Goal: Find specific page/section: Find specific page/section

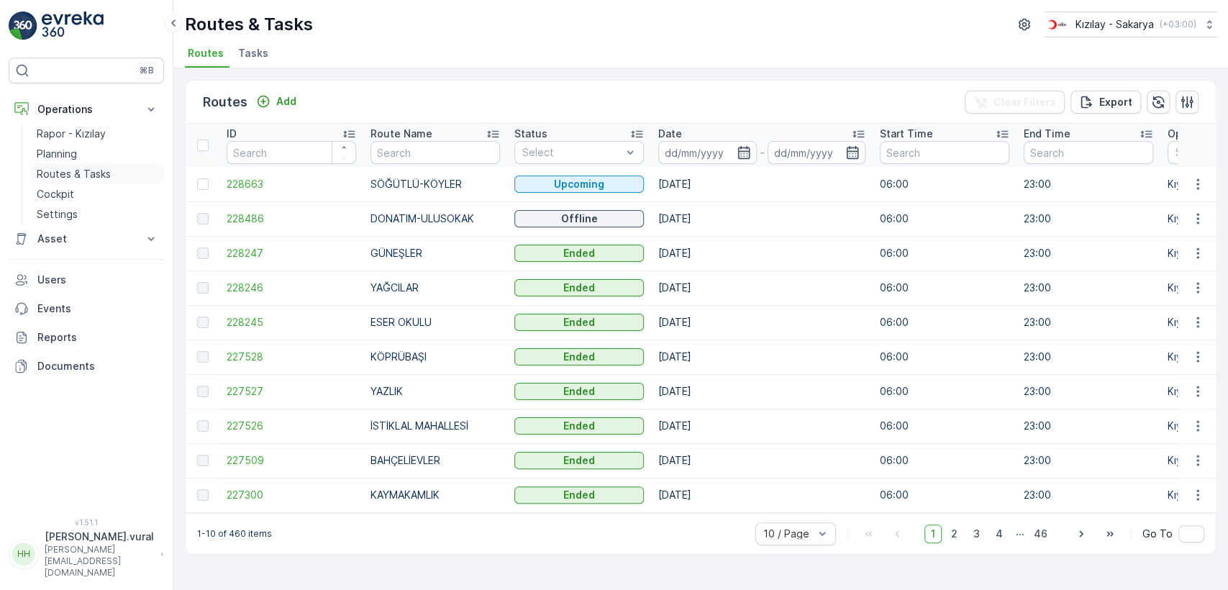
click at [60, 180] on p "Routes & Tasks" at bounding box center [74, 174] width 74 height 14
click at [79, 132] on p "Rapor - Kızılay" at bounding box center [71, 134] width 69 height 14
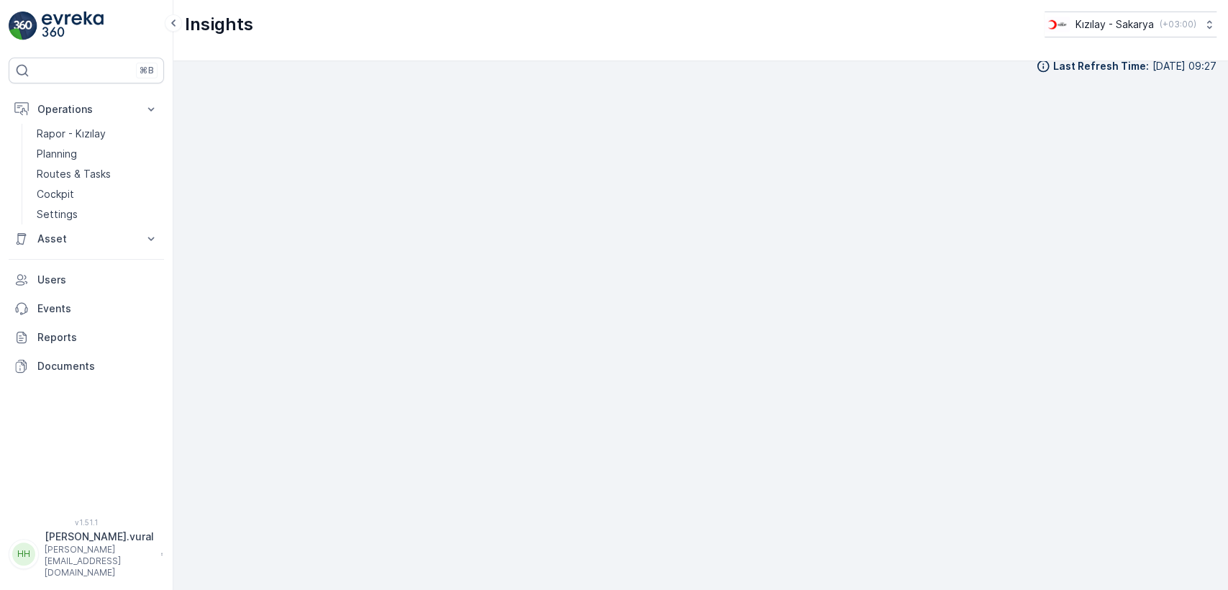
scroll to position [16, 0]
click at [86, 186] on link "Cockpit" at bounding box center [97, 194] width 133 height 20
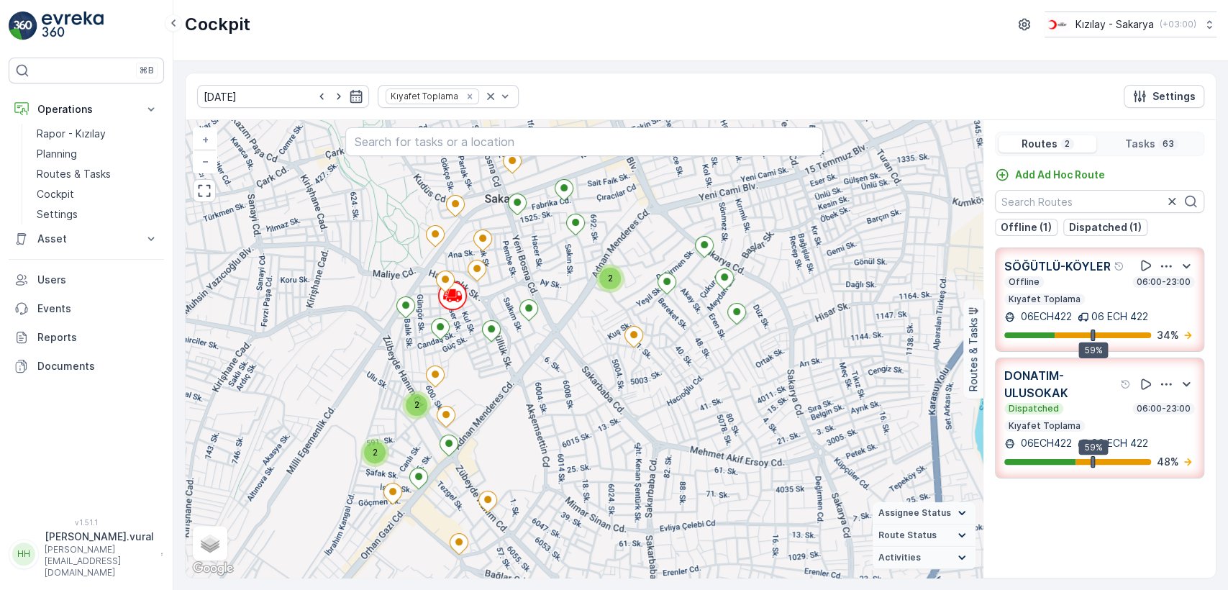
drag, startPoint x: 598, startPoint y: 355, endPoint x: 607, endPoint y: 403, distance: 49.0
click at [607, 399] on div "2 2 2 2 + − Satellite Roadmap Terrain Hybrid Leaflet Keyboard shortcuts Map Dat…" at bounding box center [584, 348] width 797 height 457
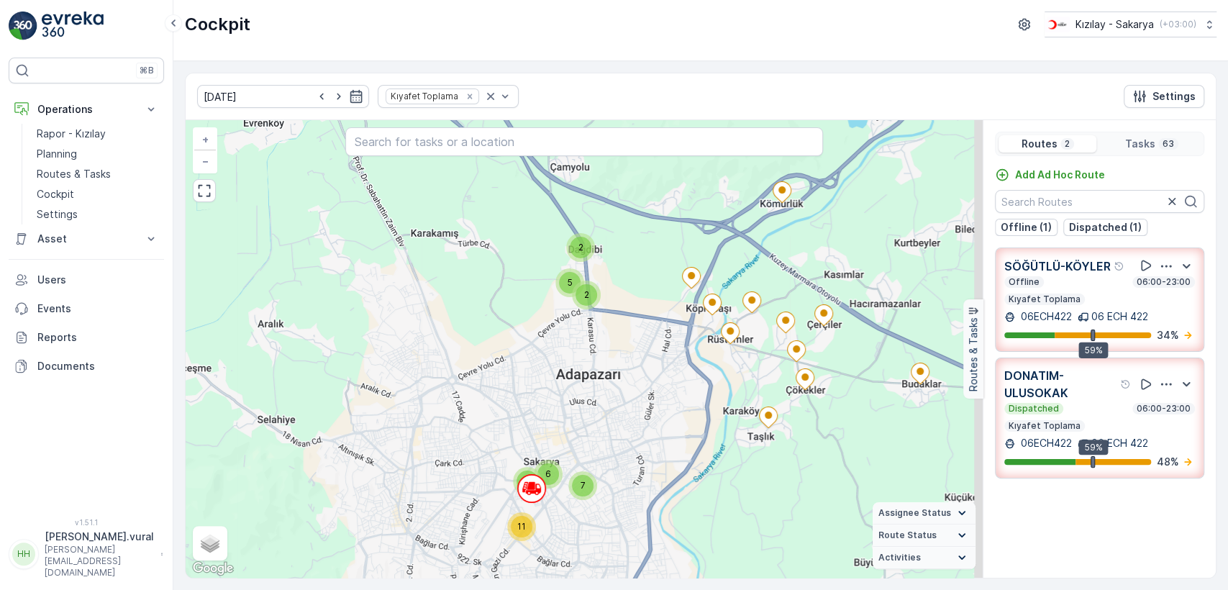
drag, startPoint x: 668, startPoint y: 259, endPoint x: 628, endPoint y: 359, distance: 107.8
click at [628, 359] on div "2 3 2 4 2 2 5 11 7 6 7 + − Satellite Roadmap Terrain Hybrid Leaflet Keyboard sh…" at bounding box center [584, 348] width 797 height 457
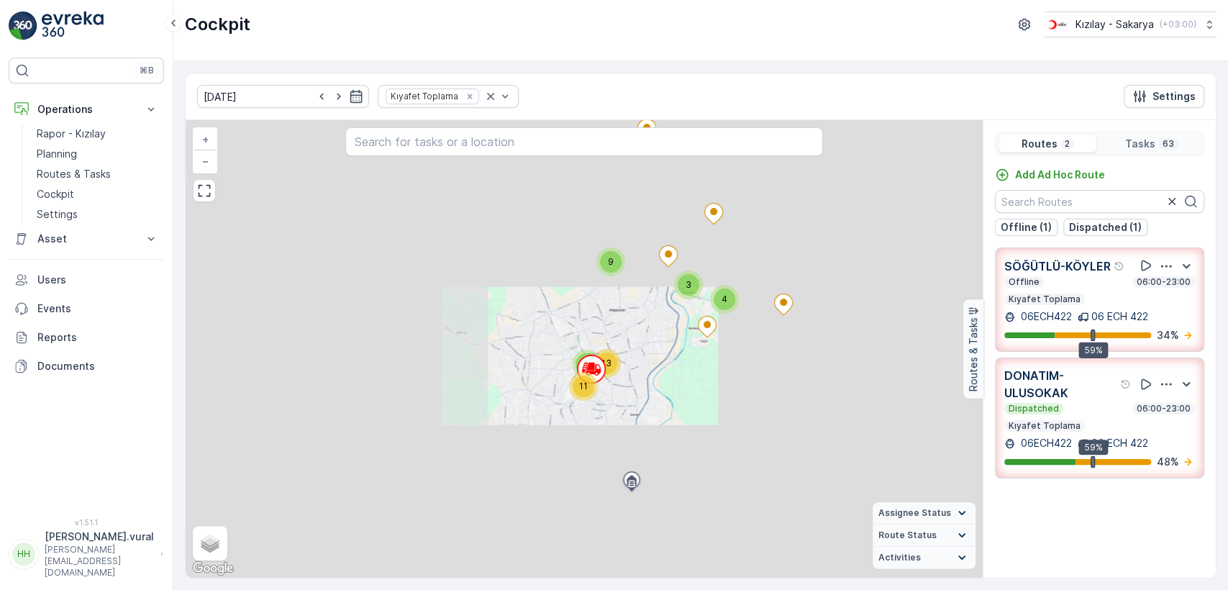
drag, startPoint x: 716, startPoint y: 255, endPoint x: 667, endPoint y: 378, distance: 131.7
click at [667, 378] on div "2 2 2 2 2 2 6 3 3 2 2 2 2 3 5 6 3 4 9 11 7 13 + − Satellite Roadmap Terrain Hyb…" at bounding box center [584, 348] width 797 height 457
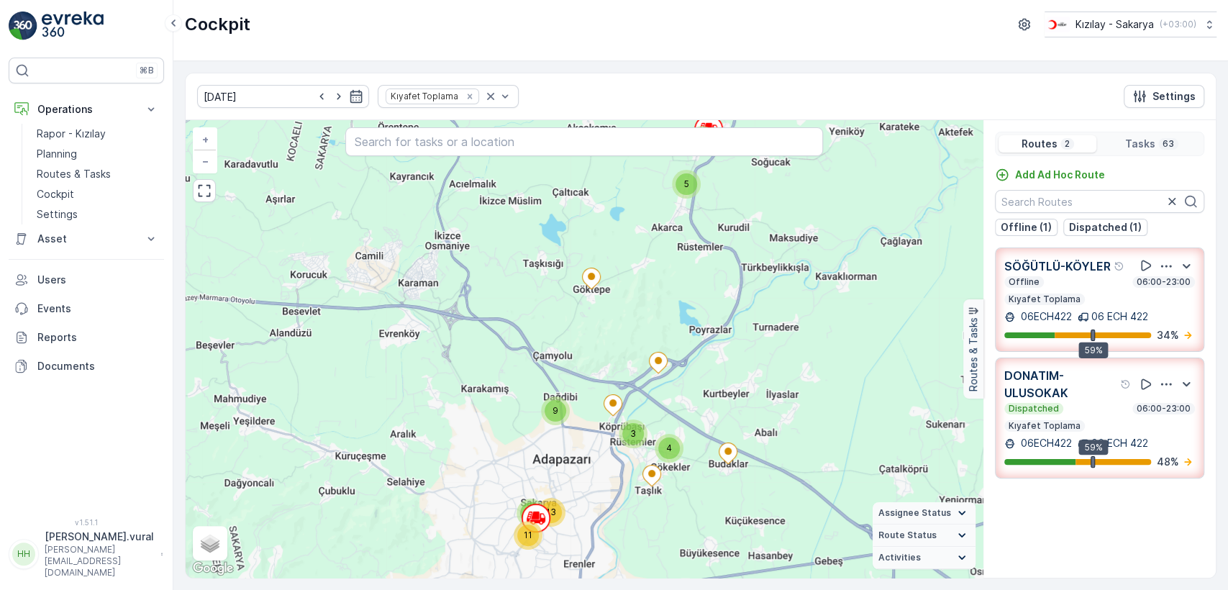
drag, startPoint x: 695, startPoint y: 250, endPoint x: 670, endPoint y: 350, distance: 103.3
click at [670, 350] on div "5 6 3 4 9 11 7 13 + − Satellite Roadmap Terrain Hybrid Leaflet Keyboard shortcu…" at bounding box center [584, 348] width 797 height 457
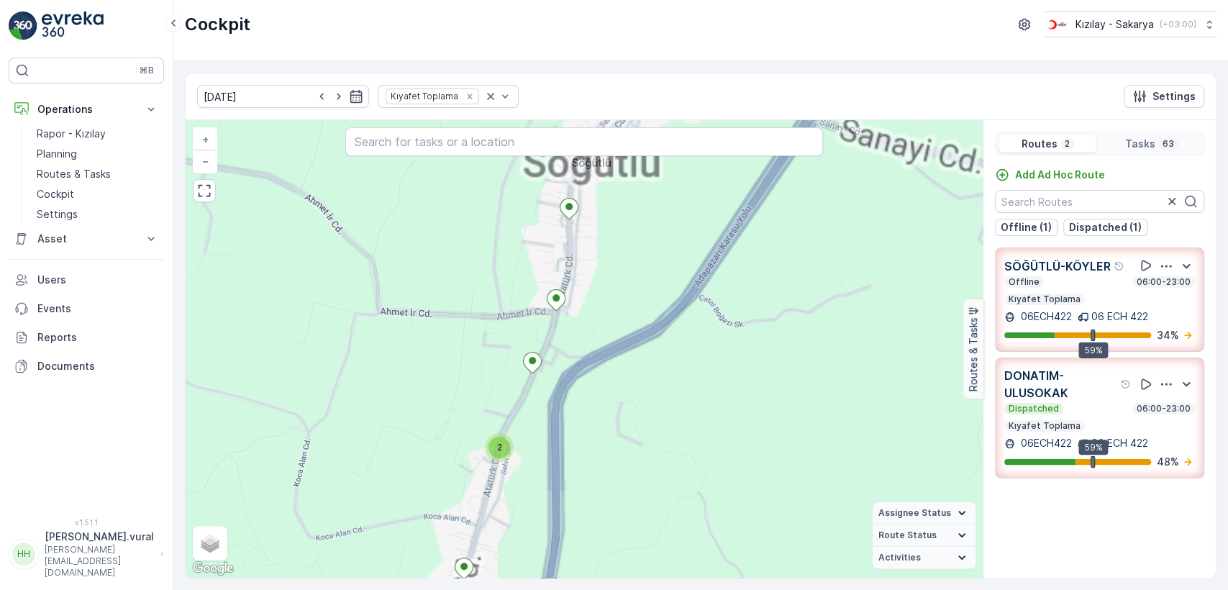
drag, startPoint x: 662, startPoint y: 271, endPoint x: 710, endPoint y: 257, distance: 49.6
click at [710, 257] on div "2 2 2 2 + − Satellite Roadmap Terrain Hybrid Leaflet Keyboard shortcuts Map Dat…" at bounding box center [584, 348] width 797 height 457
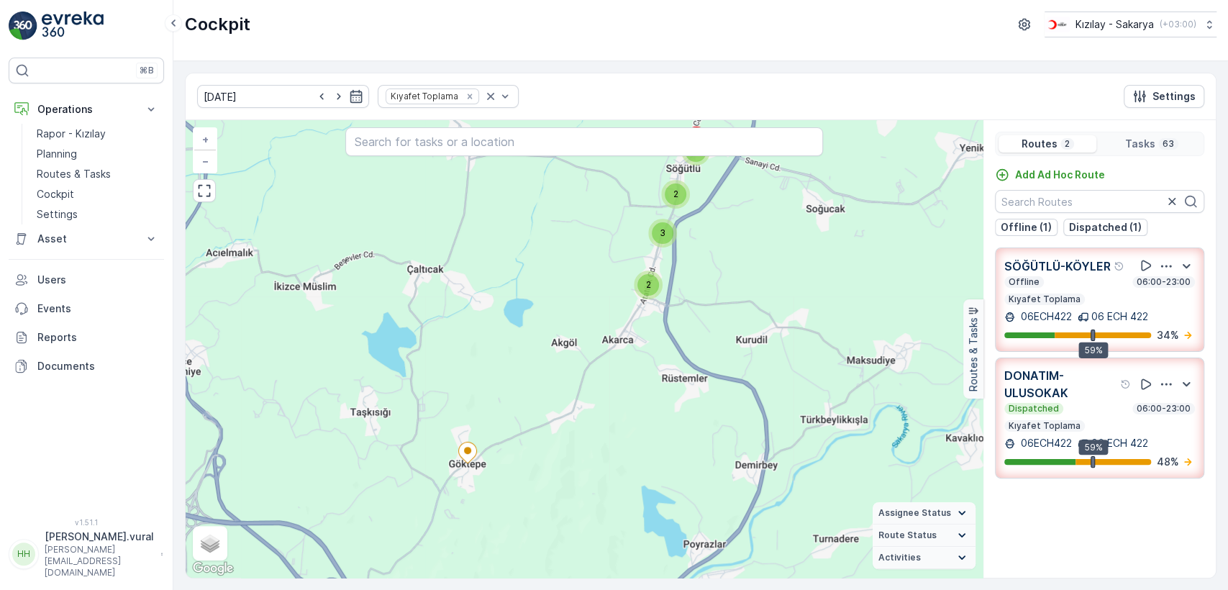
drag, startPoint x: 578, startPoint y: 462, endPoint x: 621, endPoint y: 318, distance: 150.9
click at [621, 319] on div "2 3 2 4 2 2 5 11 7 6 7 + − Satellite Roadmap Terrain Hybrid Leaflet Keyboard sh…" at bounding box center [584, 348] width 797 height 457
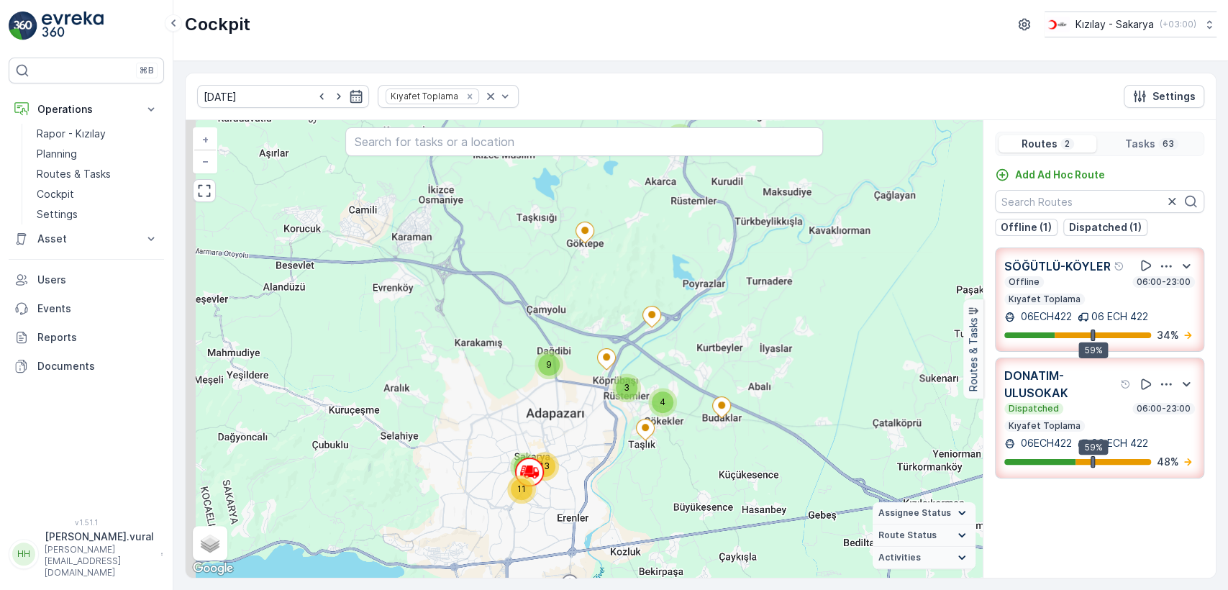
drag, startPoint x: 595, startPoint y: 416, endPoint x: 627, endPoint y: 292, distance: 127.9
click at [627, 295] on div "5 6 3 4 9 11 7 13 + − Satellite Roadmap Terrain Hybrid Leaflet Keyboard shortcu…" at bounding box center [584, 348] width 797 height 457
